Goal: Task Accomplishment & Management: Complete application form

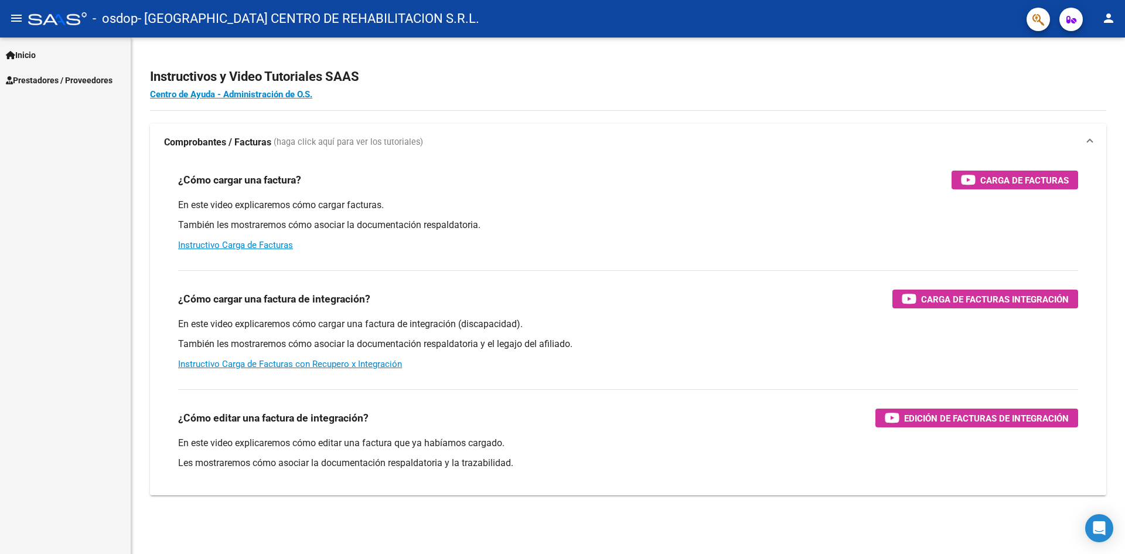
click at [43, 58] on link "Inicio" at bounding box center [65, 54] width 131 height 25
click at [66, 133] on span "Prestadores / Proveedores" at bounding box center [59, 130] width 107 height 13
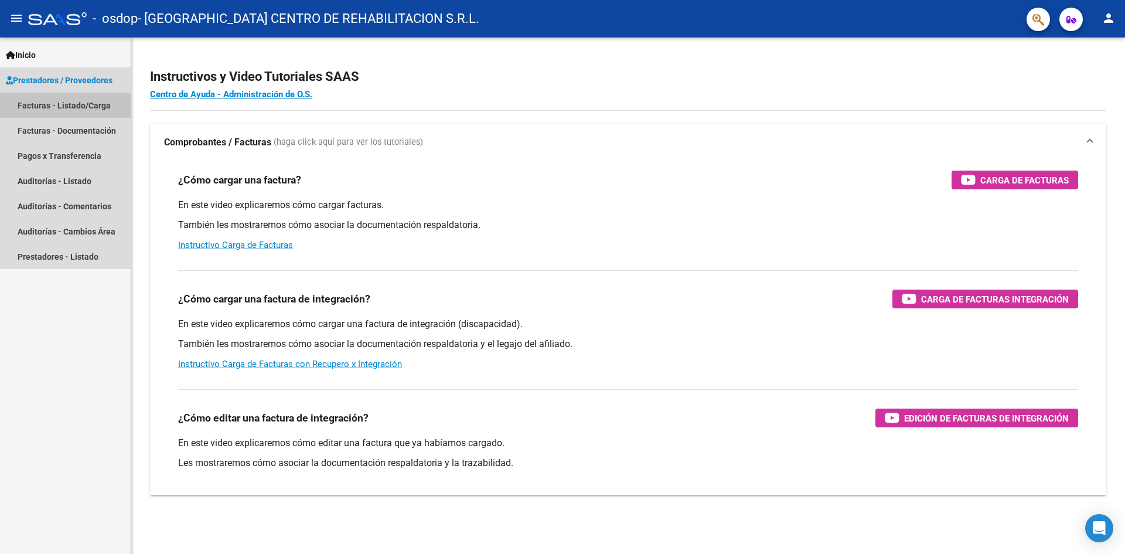
click at [91, 104] on link "Facturas - Listado/Carga" at bounding box center [65, 105] width 131 height 25
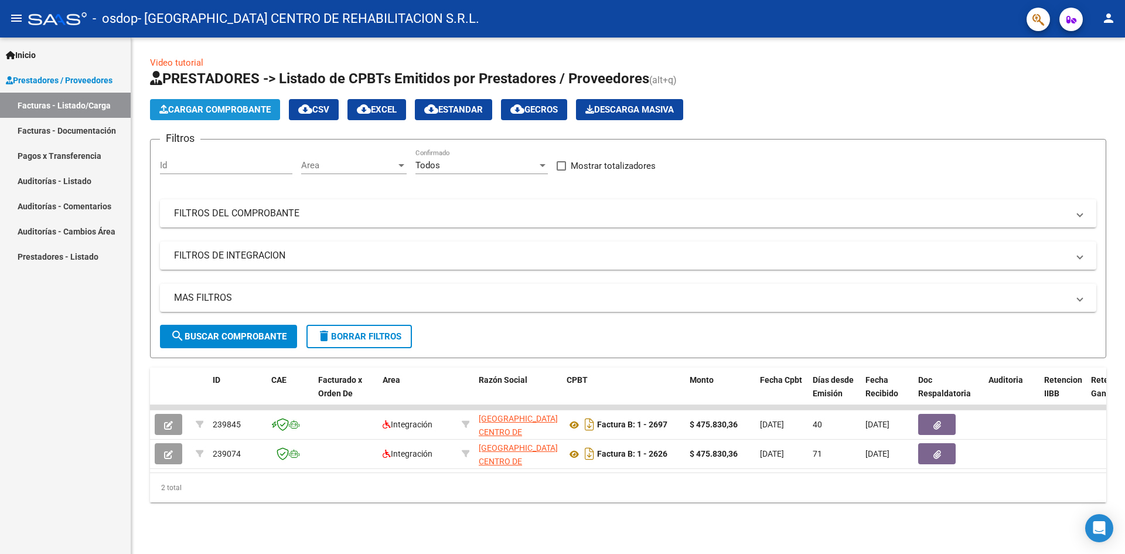
click at [207, 107] on span "Cargar Comprobante" at bounding box center [214, 109] width 111 height 11
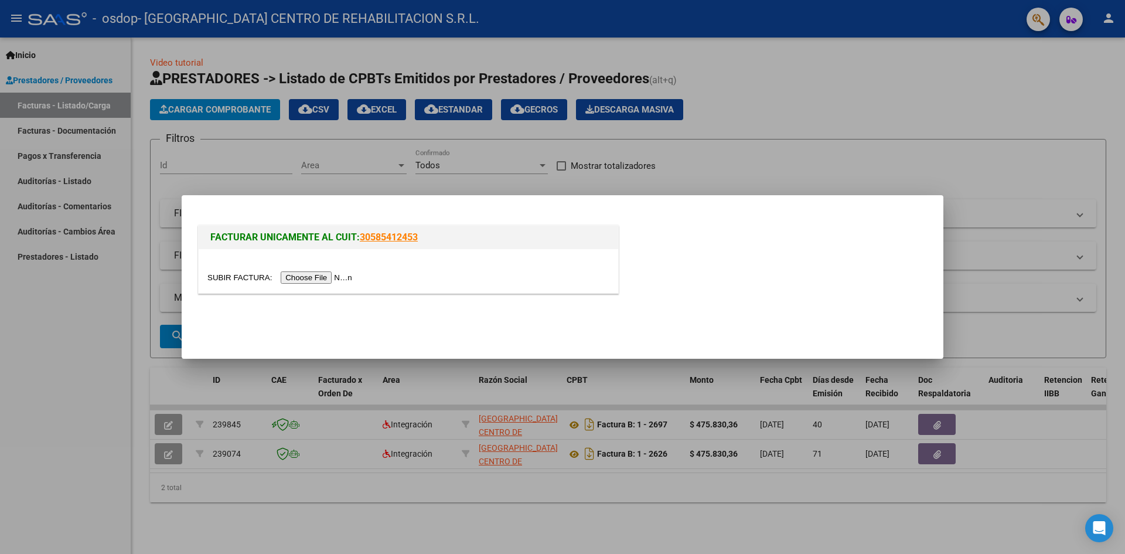
click at [328, 275] on input "file" at bounding box center [281, 277] width 148 height 12
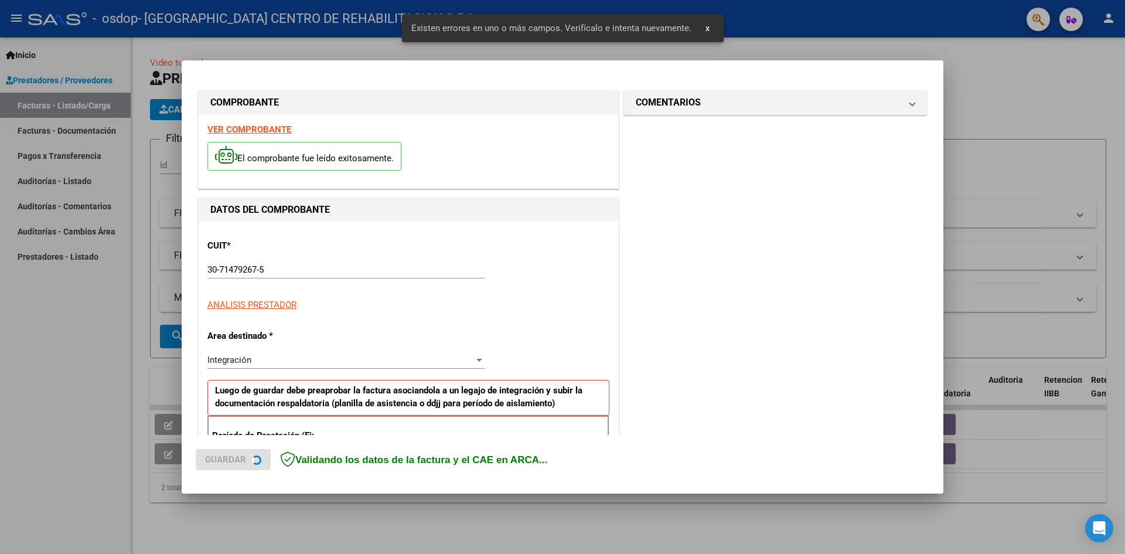
scroll to position [206, 0]
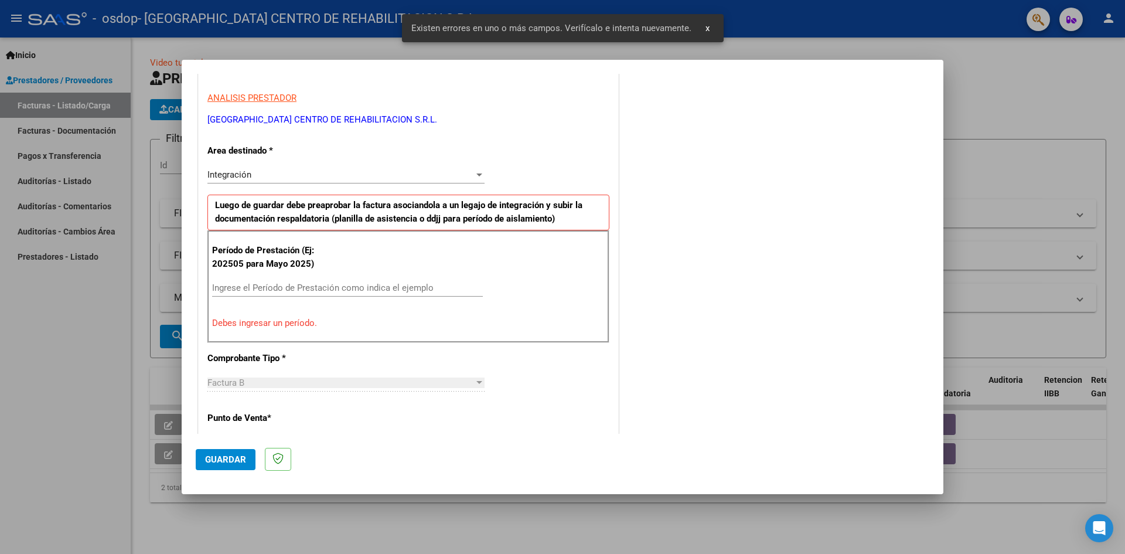
click at [287, 288] on input "Ingrese el Período de Prestación como indica el ejemplo" at bounding box center [347, 287] width 271 height 11
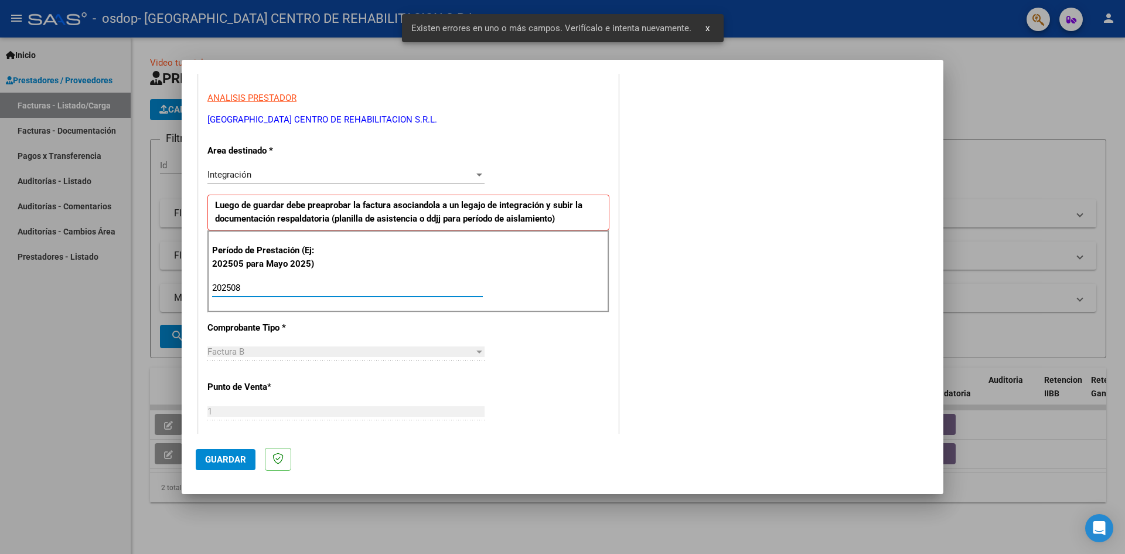
type input "202508"
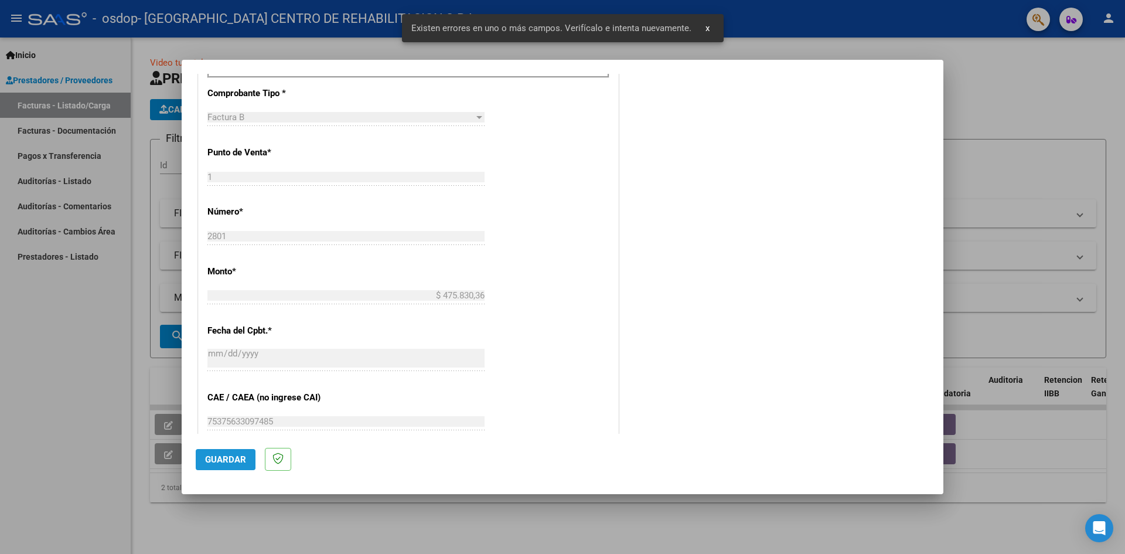
click at [223, 458] on span "Guardar" at bounding box center [225, 459] width 41 height 11
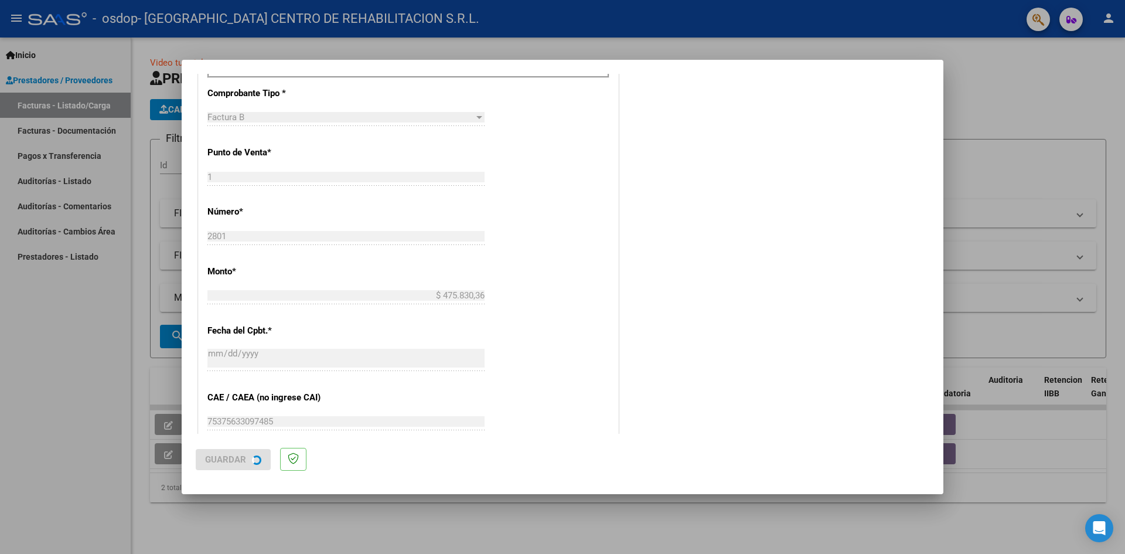
scroll to position [0, 0]
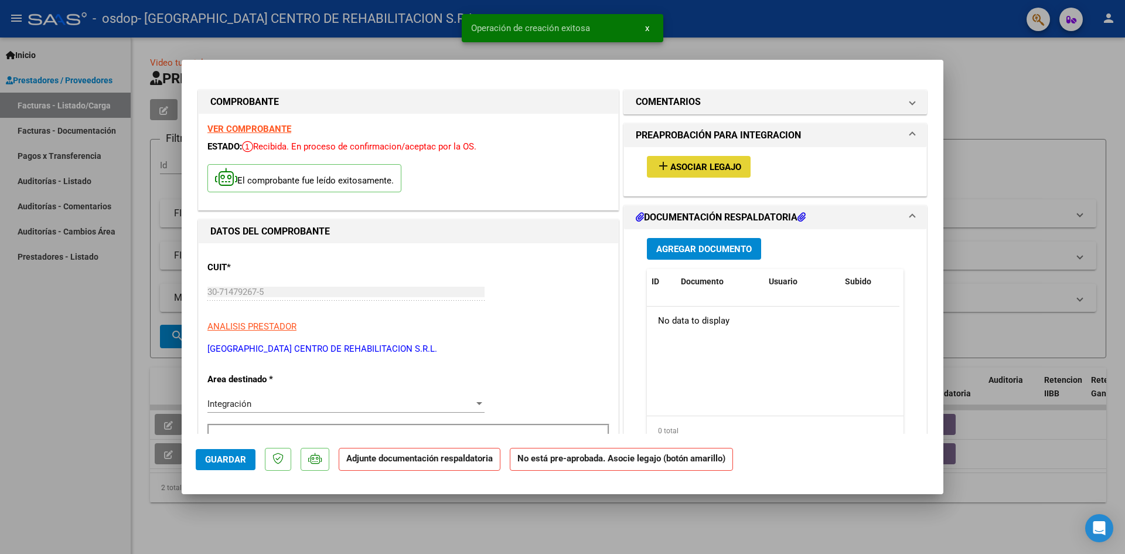
click at [710, 165] on span "Asociar Legajo" at bounding box center [705, 167] width 71 height 11
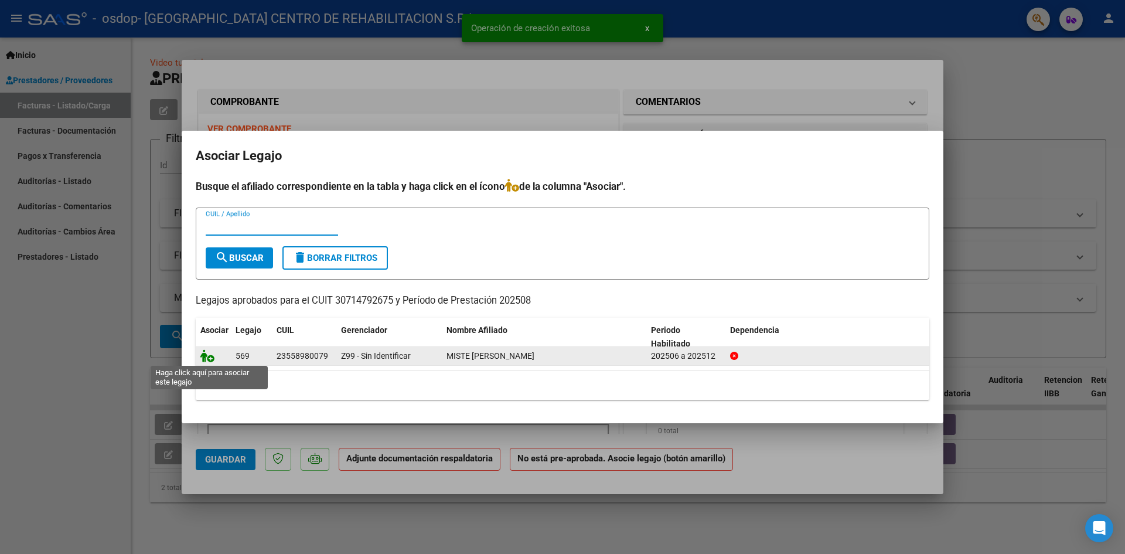
click at [209, 359] on icon at bounding box center [207, 355] width 14 height 13
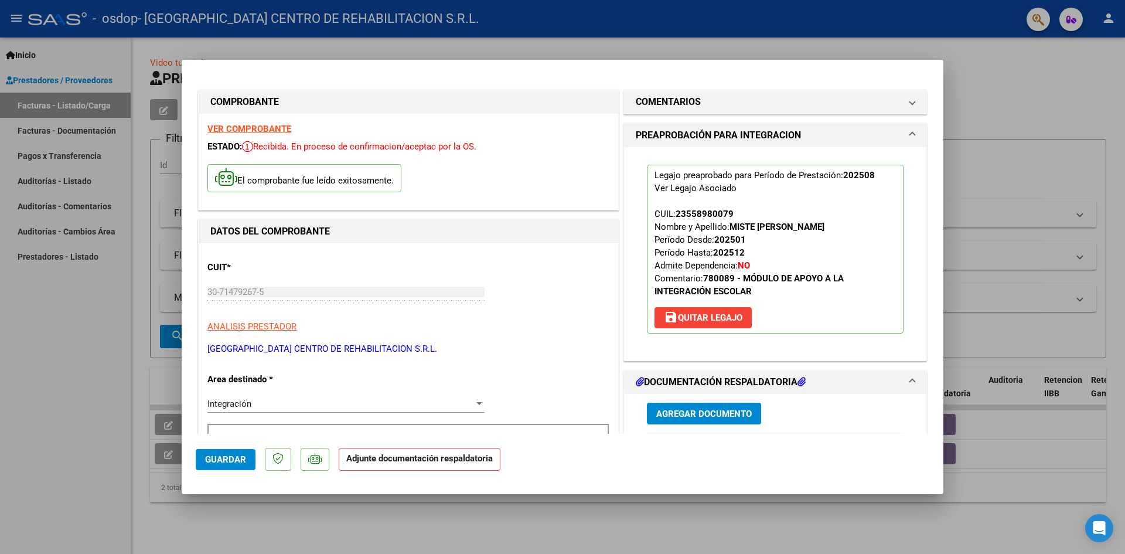
scroll to position [117, 0]
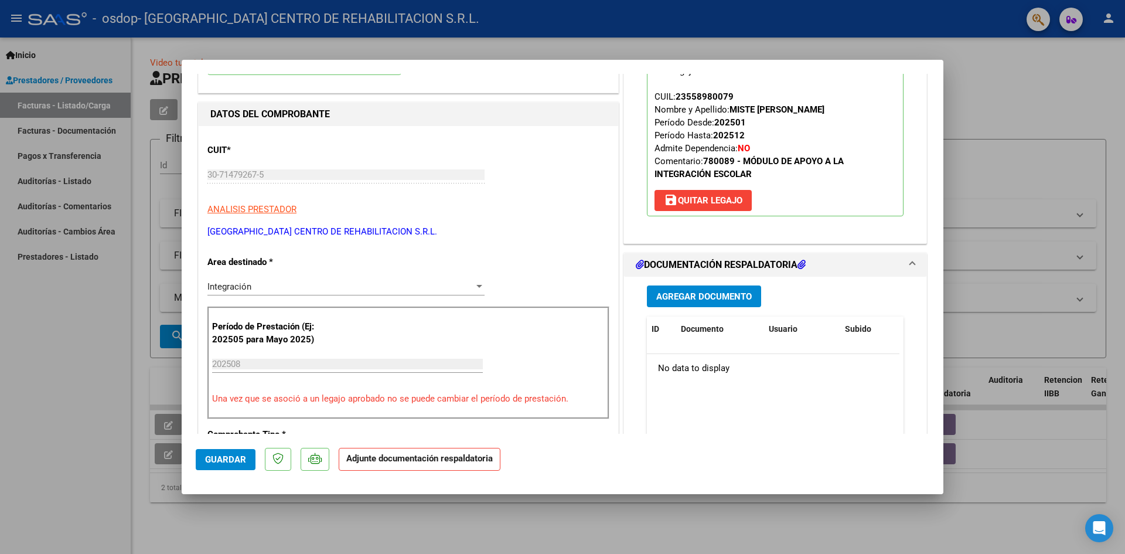
click at [716, 298] on span "Agregar Documento" at bounding box center [704, 296] width 96 height 11
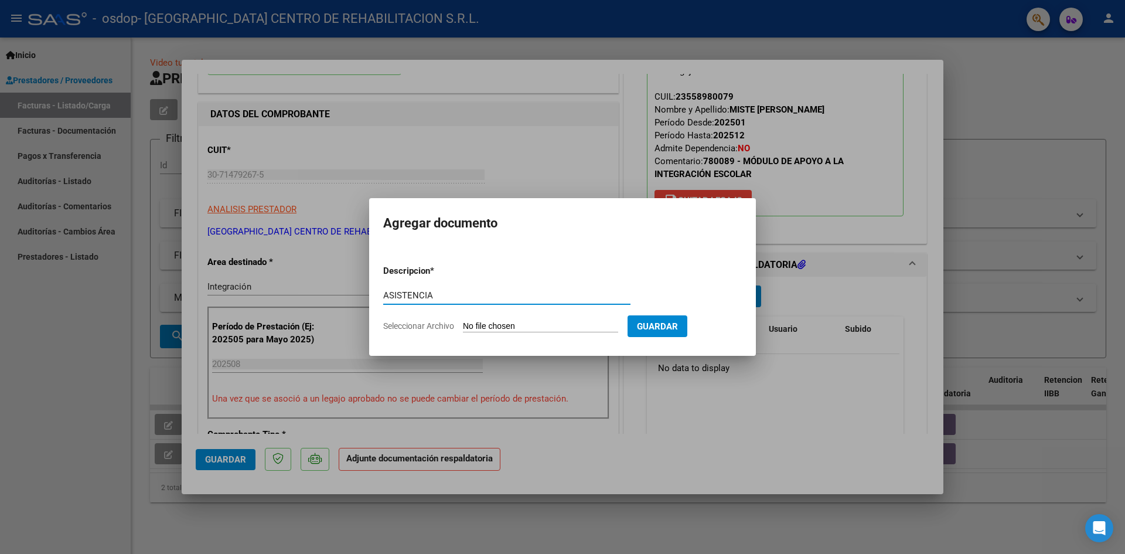
type input "ASISTENCIA"
click at [473, 325] on input "Seleccionar Archivo" at bounding box center [540, 326] width 155 height 11
type input "C:\fakepath\Miste, [PERSON_NAME][DATE].pdf"
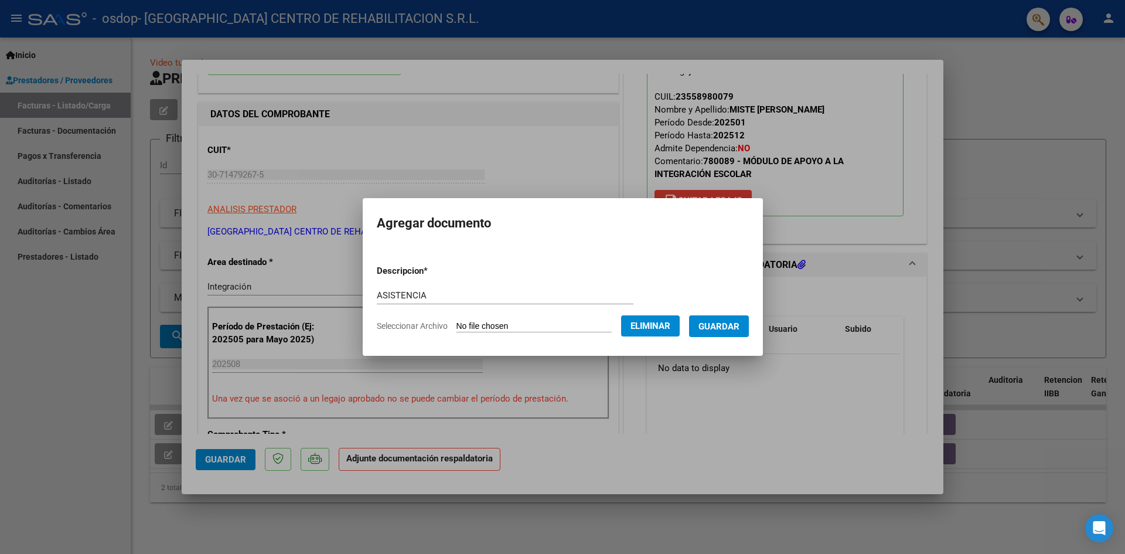
click at [728, 329] on span "Guardar" at bounding box center [718, 326] width 41 height 11
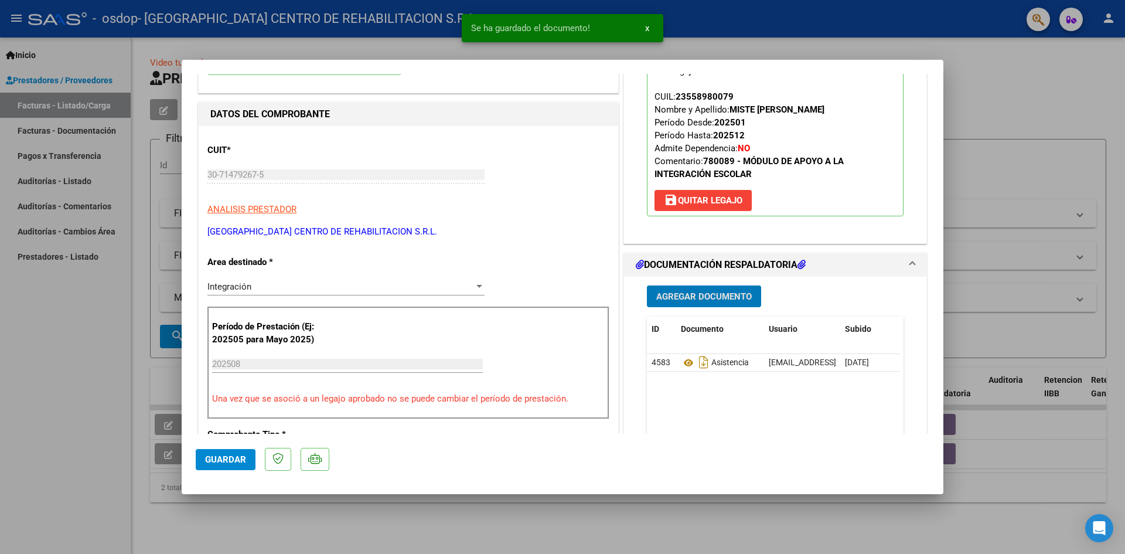
click at [220, 457] on span "Guardar" at bounding box center [225, 459] width 41 height 11
click at [116, 410] on div at bounding box center [562, 277] width 1125 height 554
type input "$ 0,00"
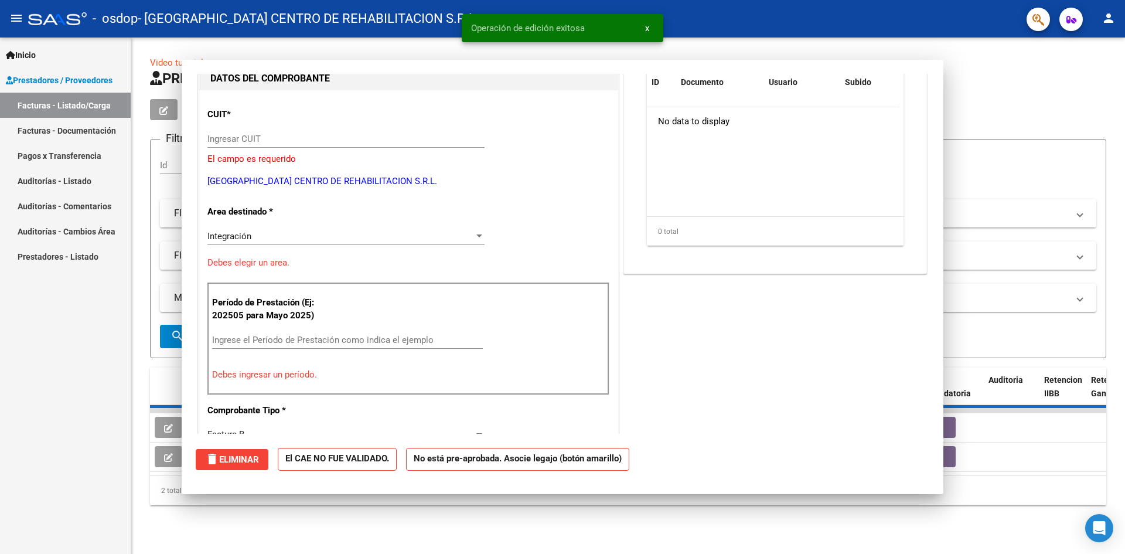
scroll to position [0, 0]
